Goal: Task Accomplishment & Management: Use online tool/utility

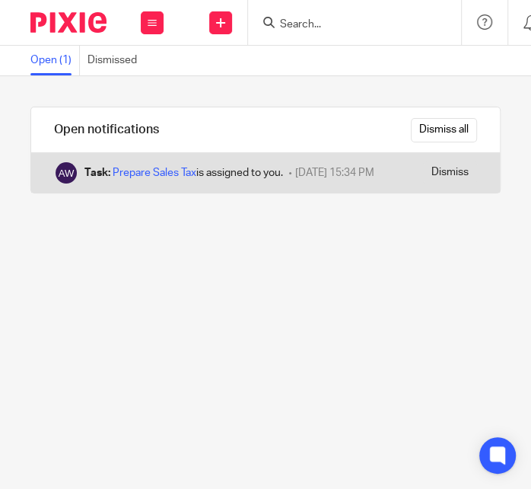
click at [196, 187] on div "Task: Prepare Sales Tax is assigned to you. 15 September 2025 15:34 PM" at bounding box center [217, 173] width 373 height 40
click at [181, 167] on link "Prepare Sales Tax" at bounding box center [155, 172] width 84 height 11
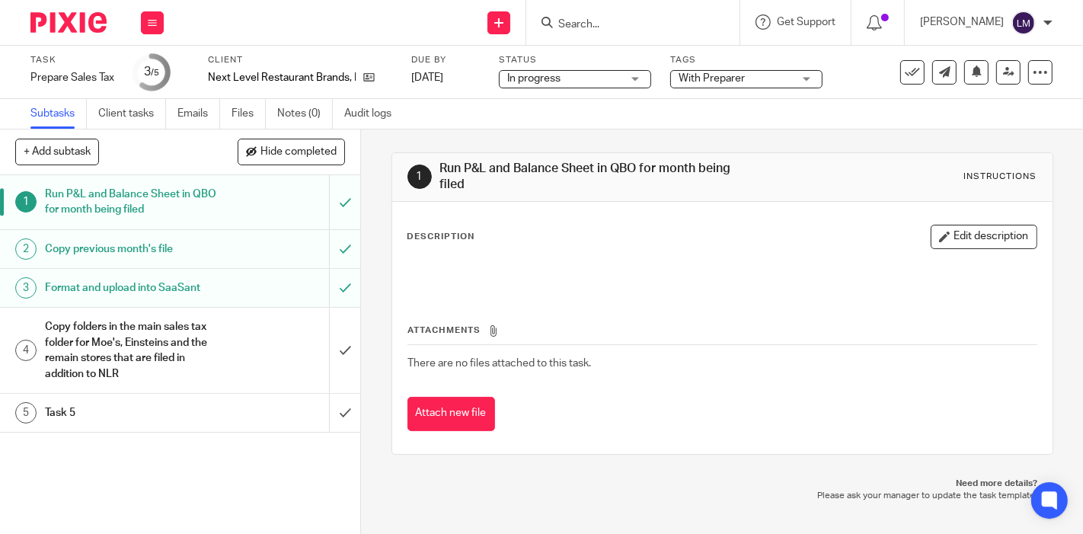
click at [531, 33] on div at bounding box center [877, 22] width 53 height 45
click at [531, 16] on icon at bounding box center [873, 22] width 15 height 15
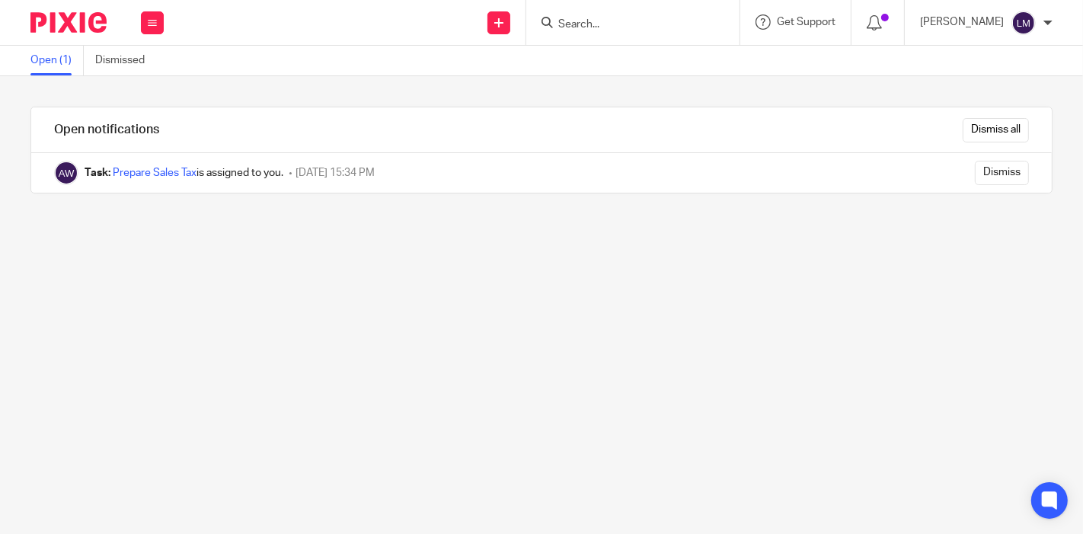
drag, startPoint x: 56, startPoint y: 1, endPoint x: 407, endPoint y: 75, distance: 358.0
click at [407, 75] on div "Open (1) Dismissed" at bounding box center [541, 61] width 1083 height 30
